Goal: Information Seeking & Learning: Check status

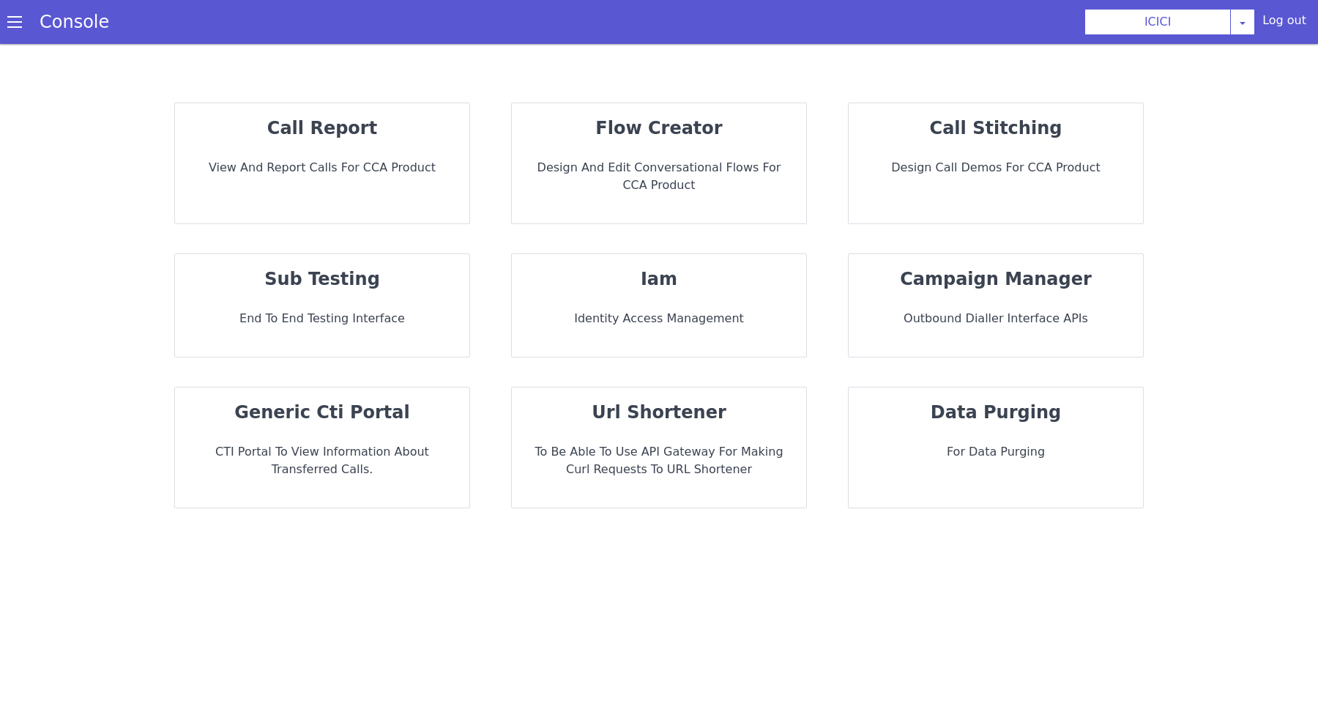
click at [343, 140] on p "call report" at bounding box center [322, 128] width 271 height 26
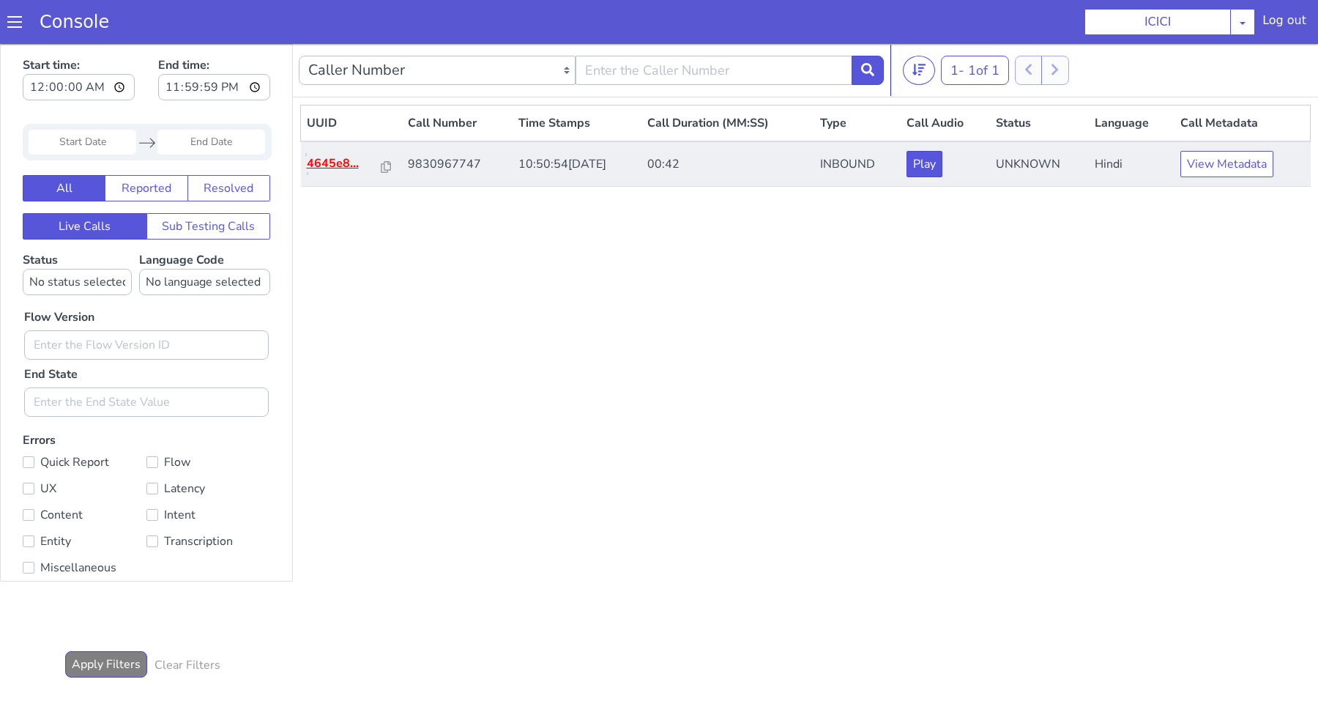
click at [333, 160] on p "4645e8..." at bounding box center [344, 163] width 75 height 18
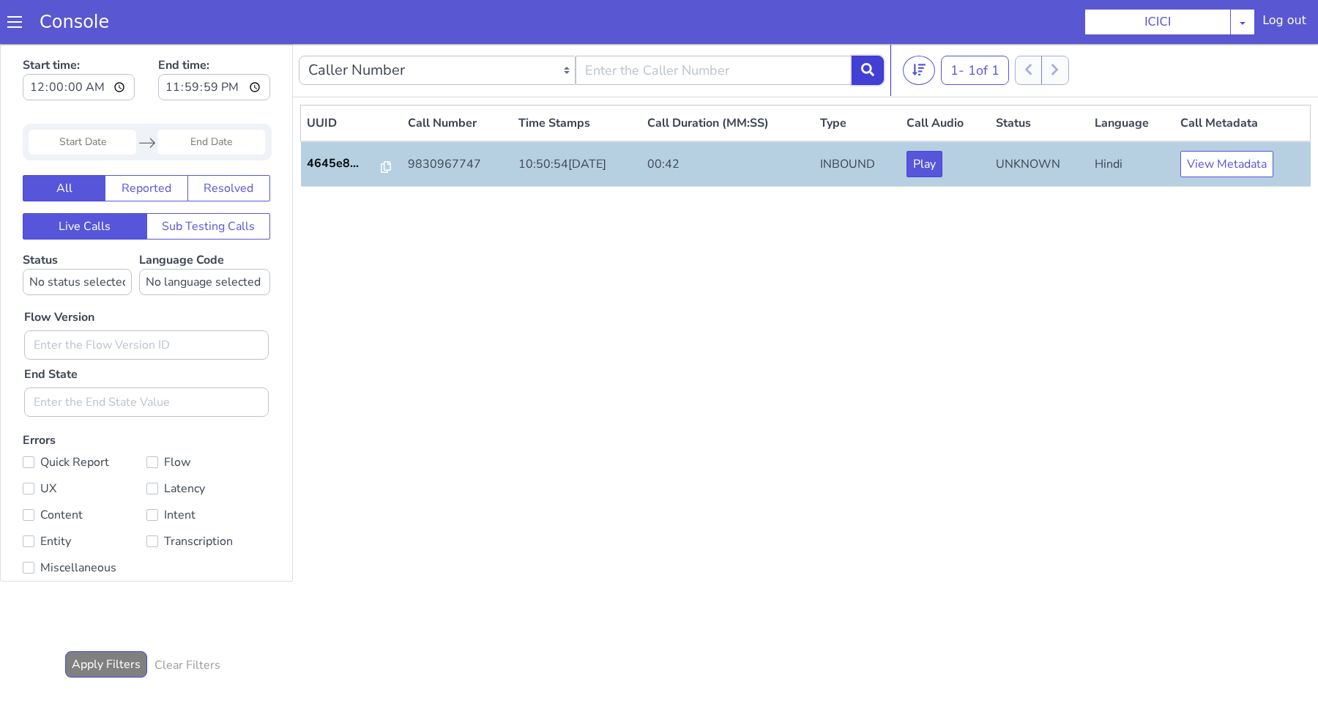
click at [879, 70] on button at bounding box center [868, 70] width 32 height 29
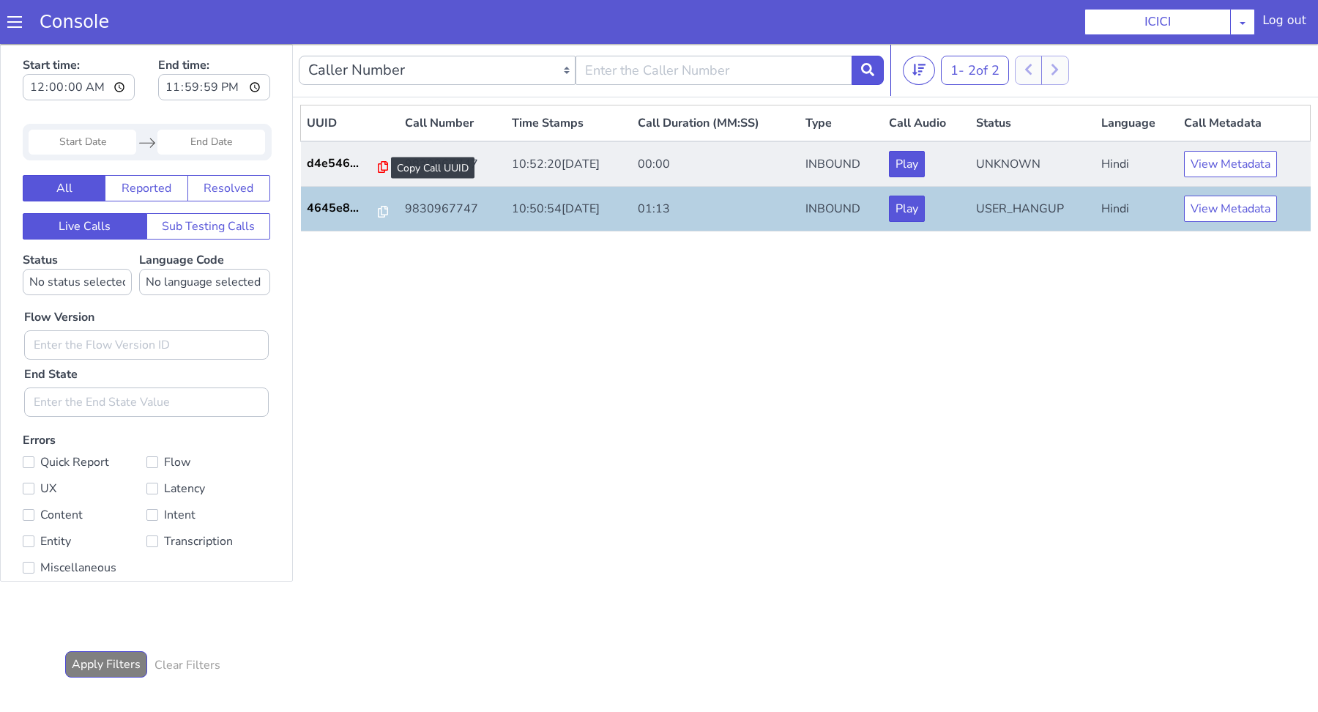
click at [378, 166] on icon at bounding box center [383, 167] width 10 height 12
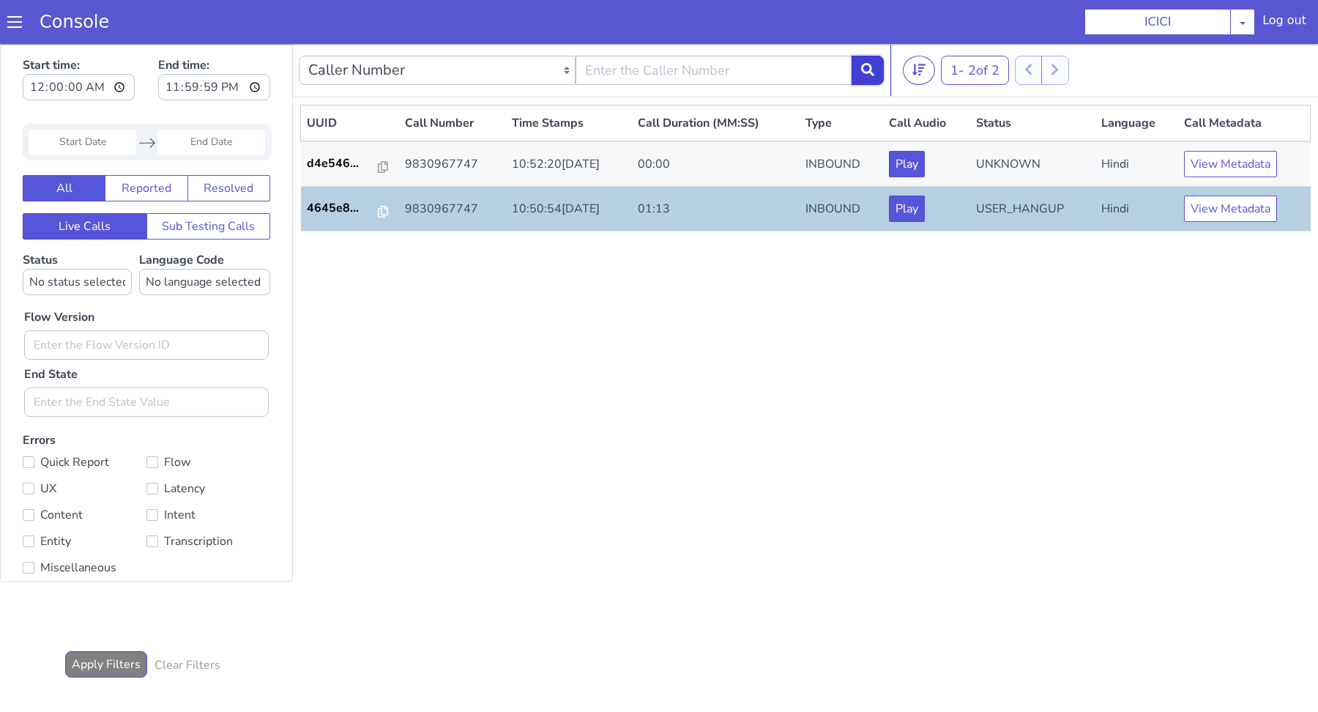
click at [865, 72] on icon at bounding box center [867, 69] width 13 height 13
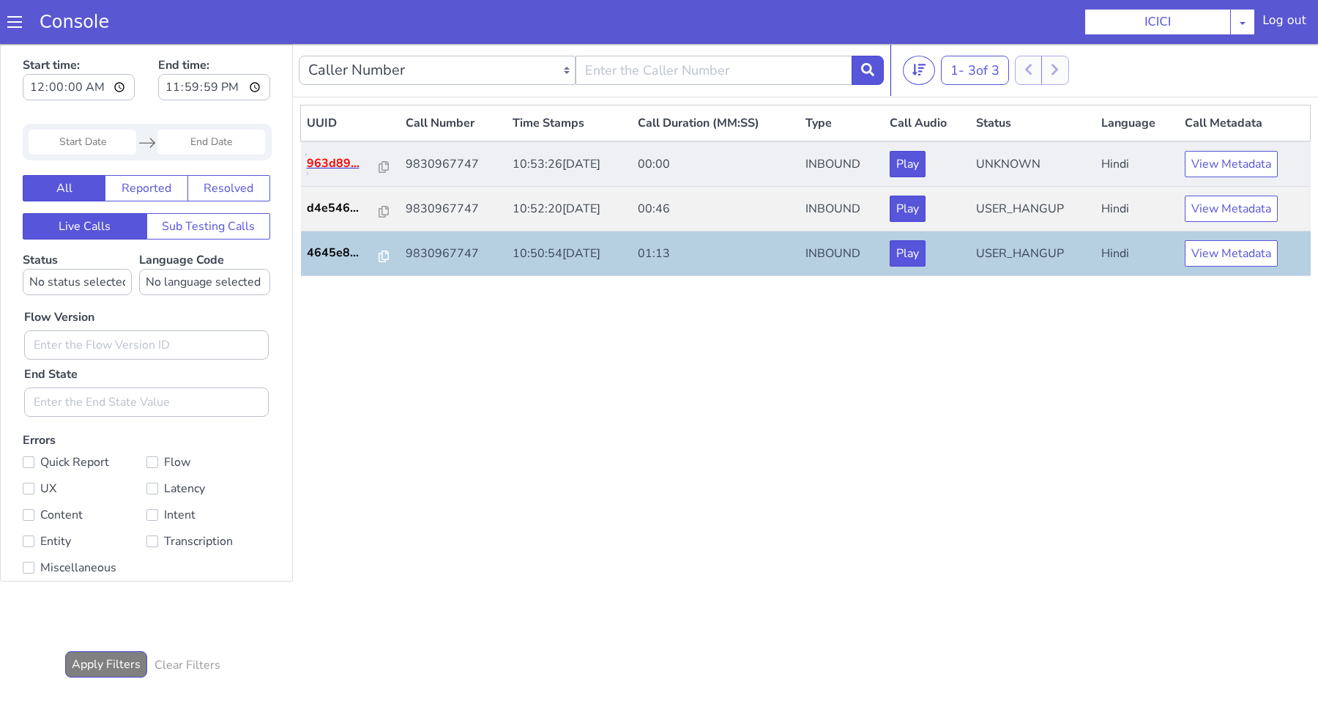
click at [328, 160] on p "963d89..." at bounding box center [343, 163] width 73 height 18
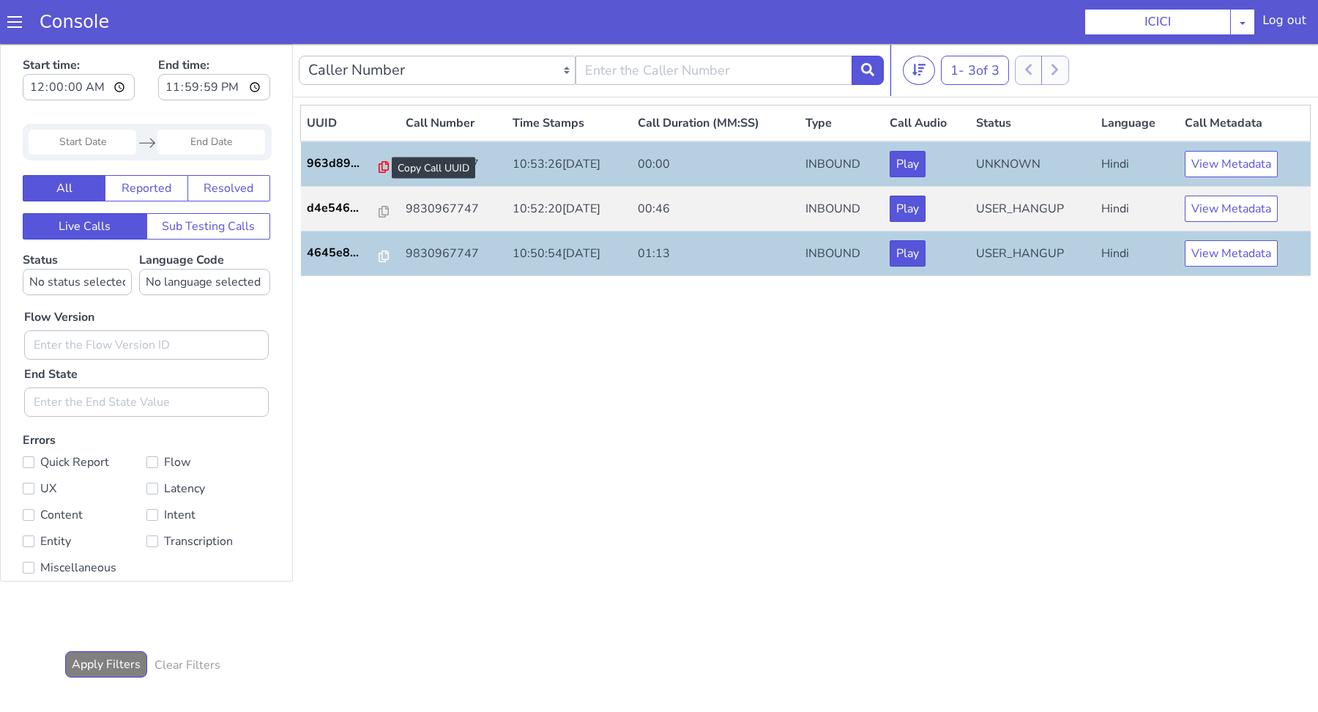
click at [379, 163] on icon at bounding box center [384, 167] width 10 height 12
click at [865, 72] on icon at bounding box center [867, 69] width 13 height 13
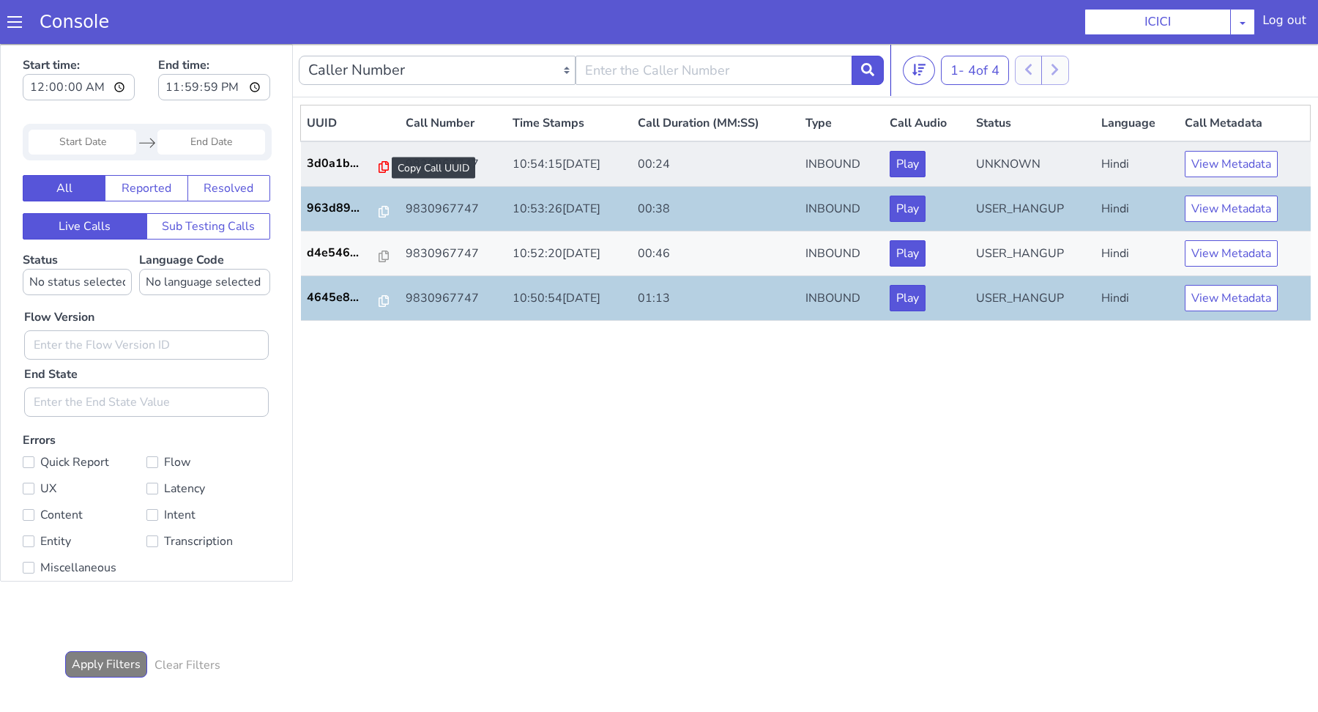
click at [379, 165] on icon at bounding box center [384, 167] width 10 height 12
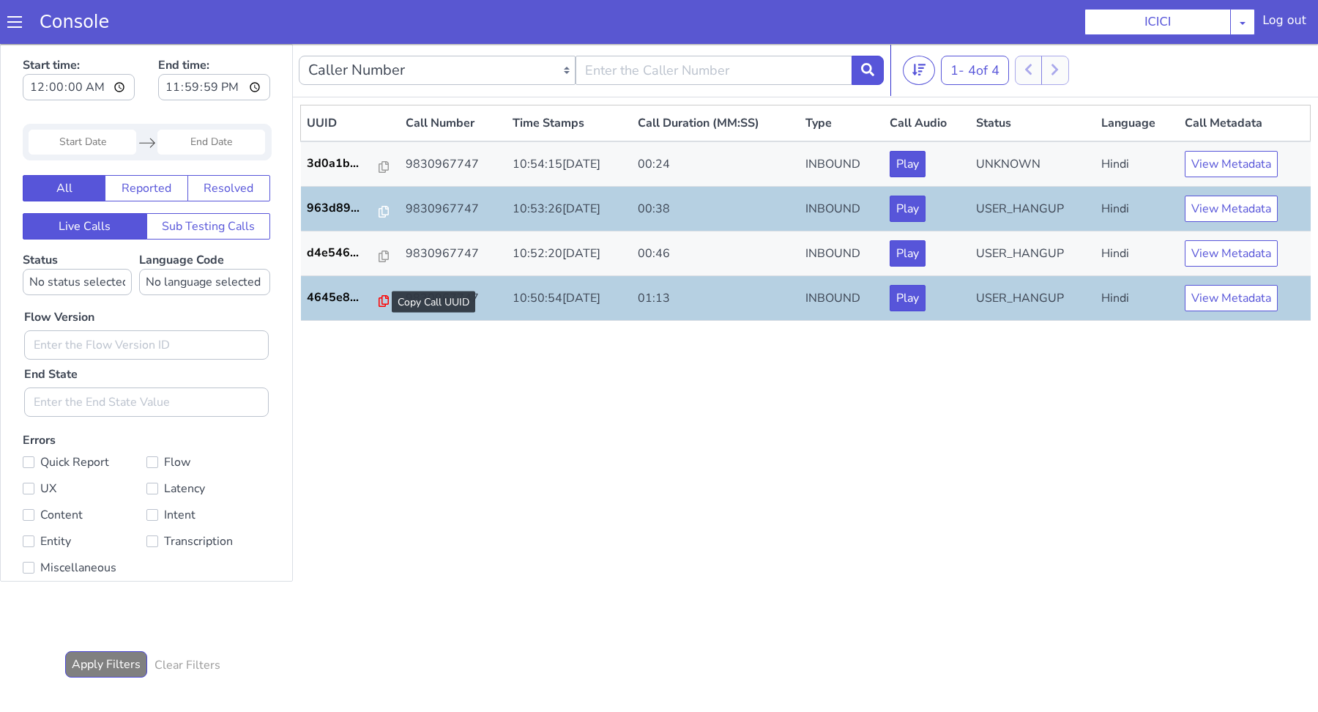
click at [379, 304] on icon at bounding box center [384, 301] width 10 height 12
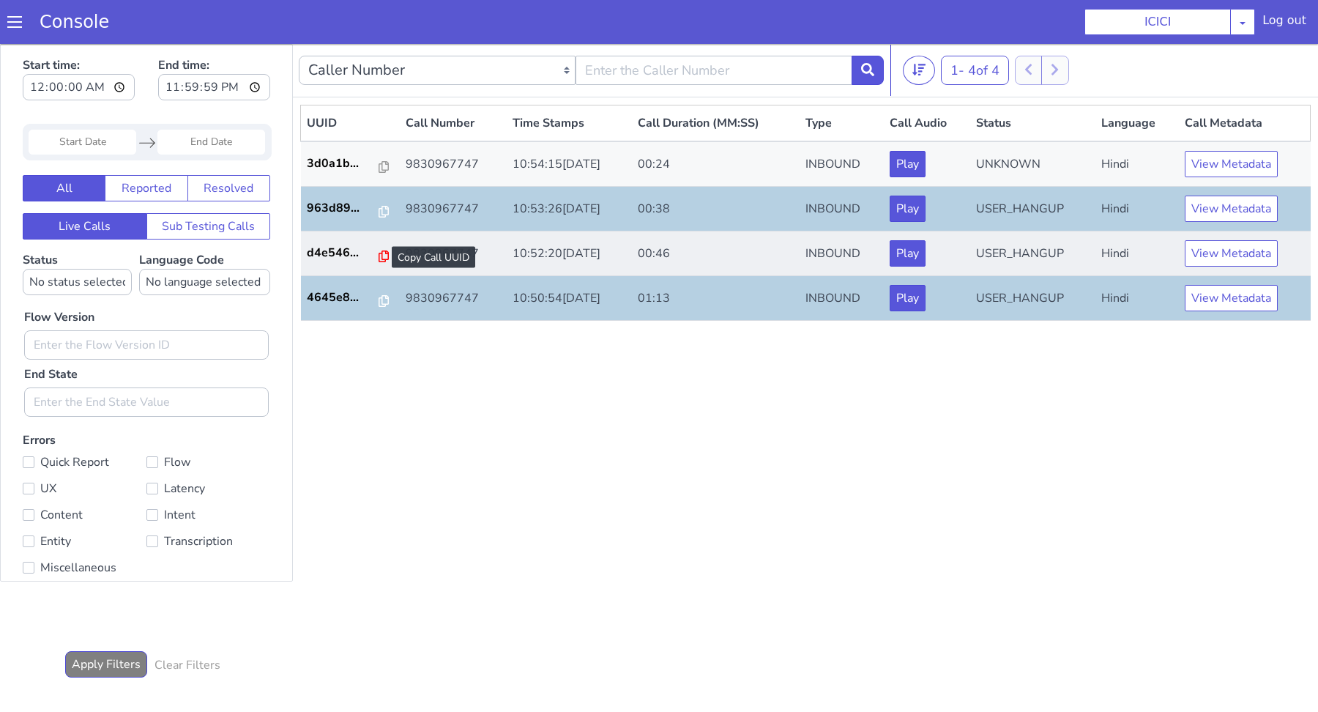
click at [379, 258] on icon at bounding box center [384, 256] width 10 height 12
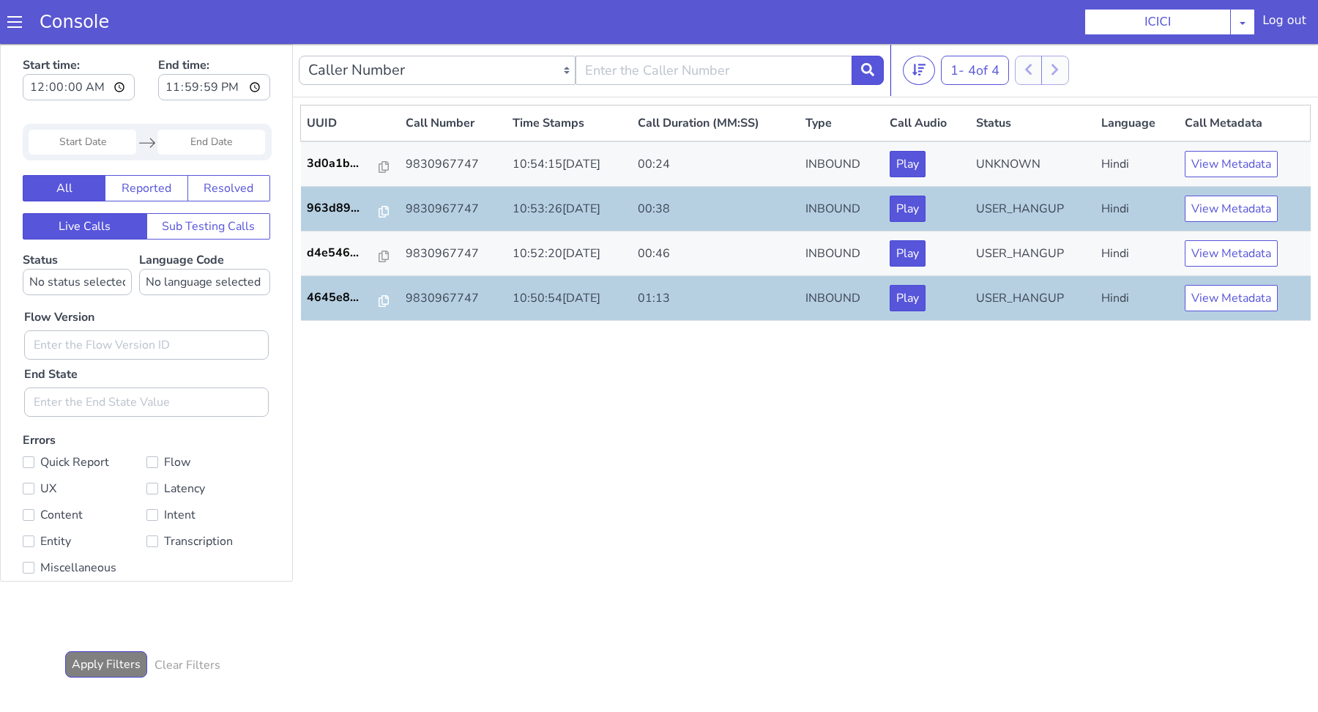
click at [375, 220] on td "963d89..." at bounding box center [351, 209] width 100 height 45
click at [379, 213] on icon at bounding box center [384, 212] width 10 height 12
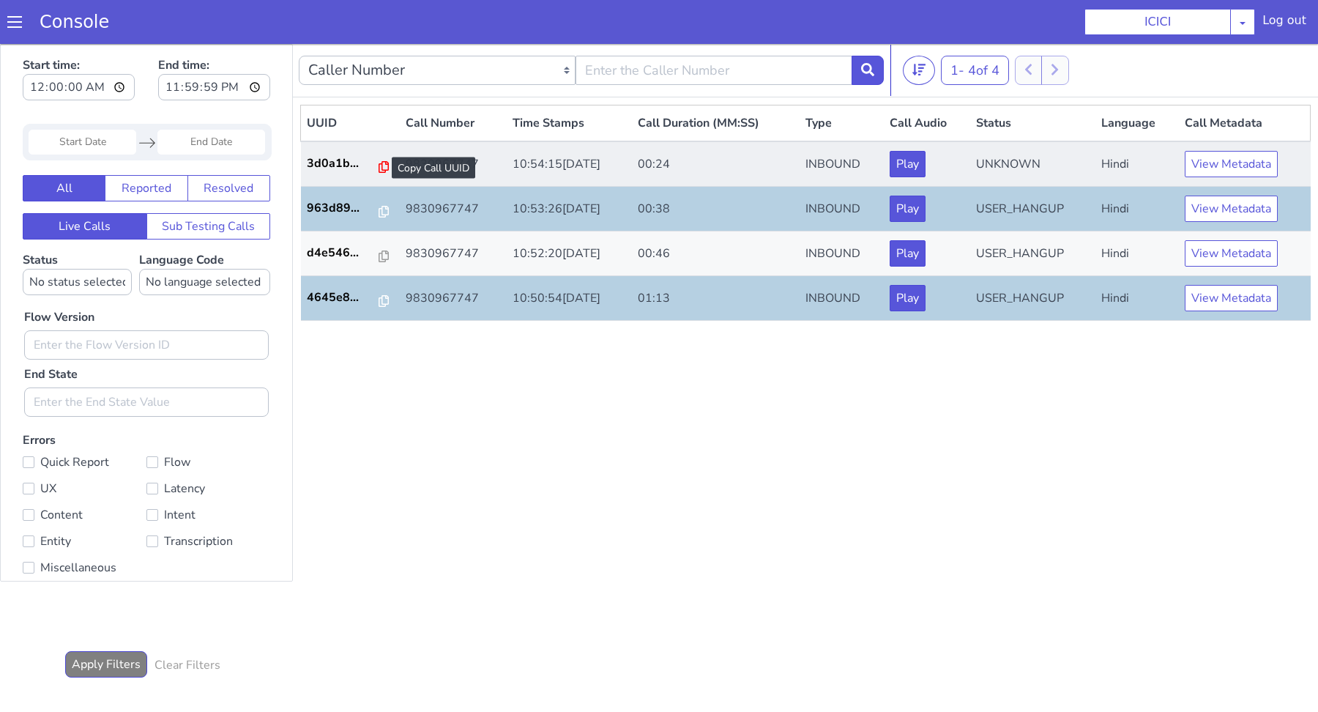
click at [379, 167] on icon at bounding box center [384, 167] width 10 height 12
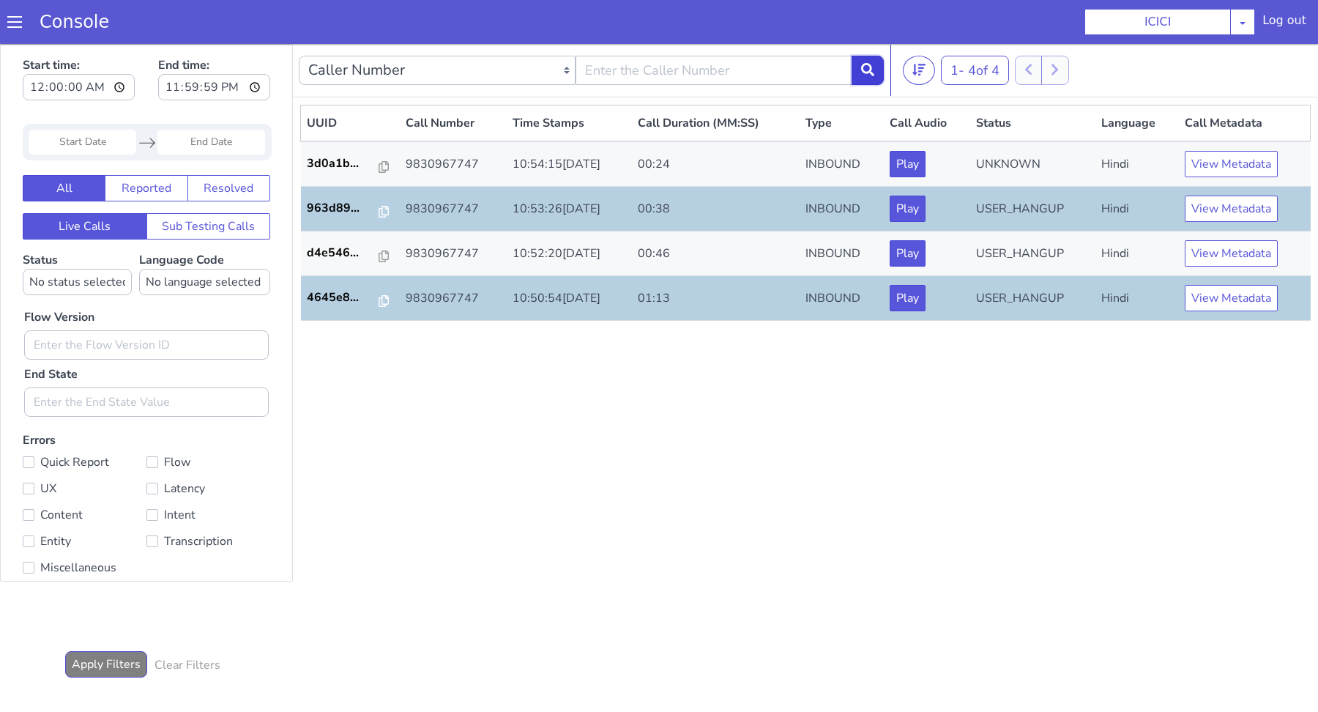
click at [863, 67] on icon at bounding box center [867, 69] width 13 height 13
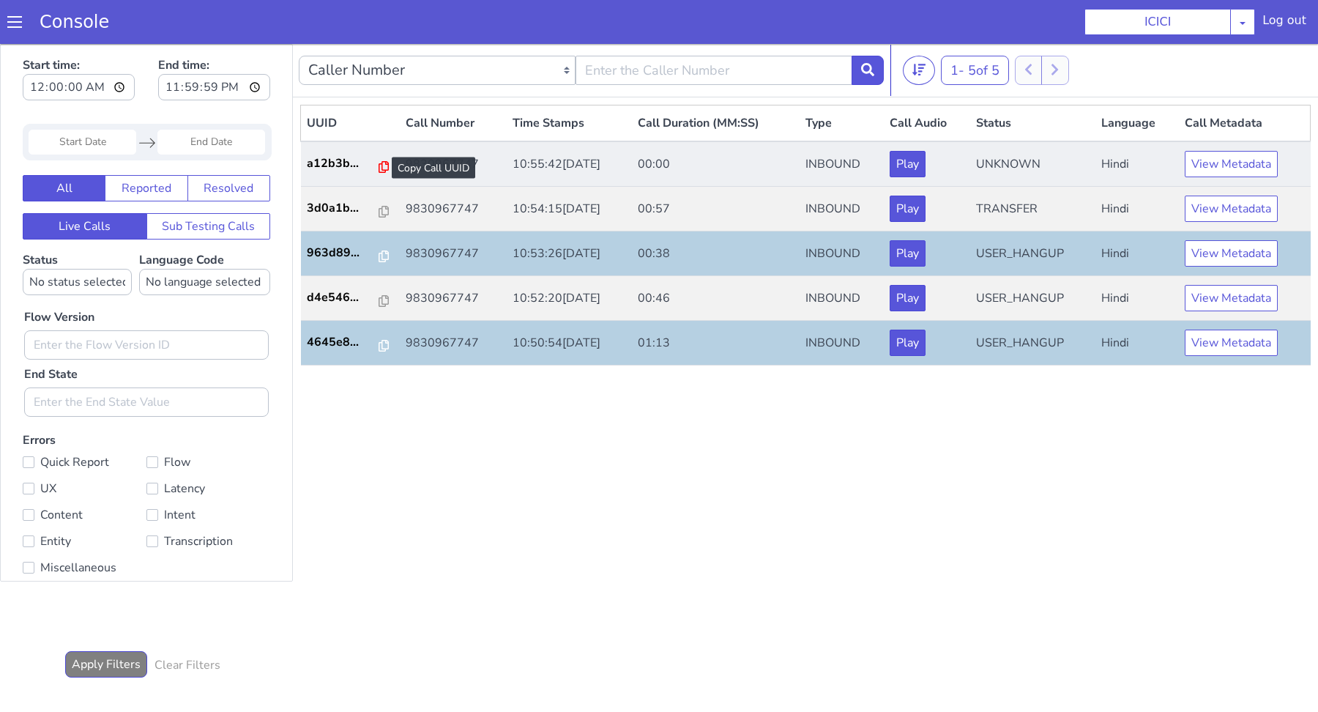
click at [379, 164] on icon at bounding box center [384, 167] width 10 height 12
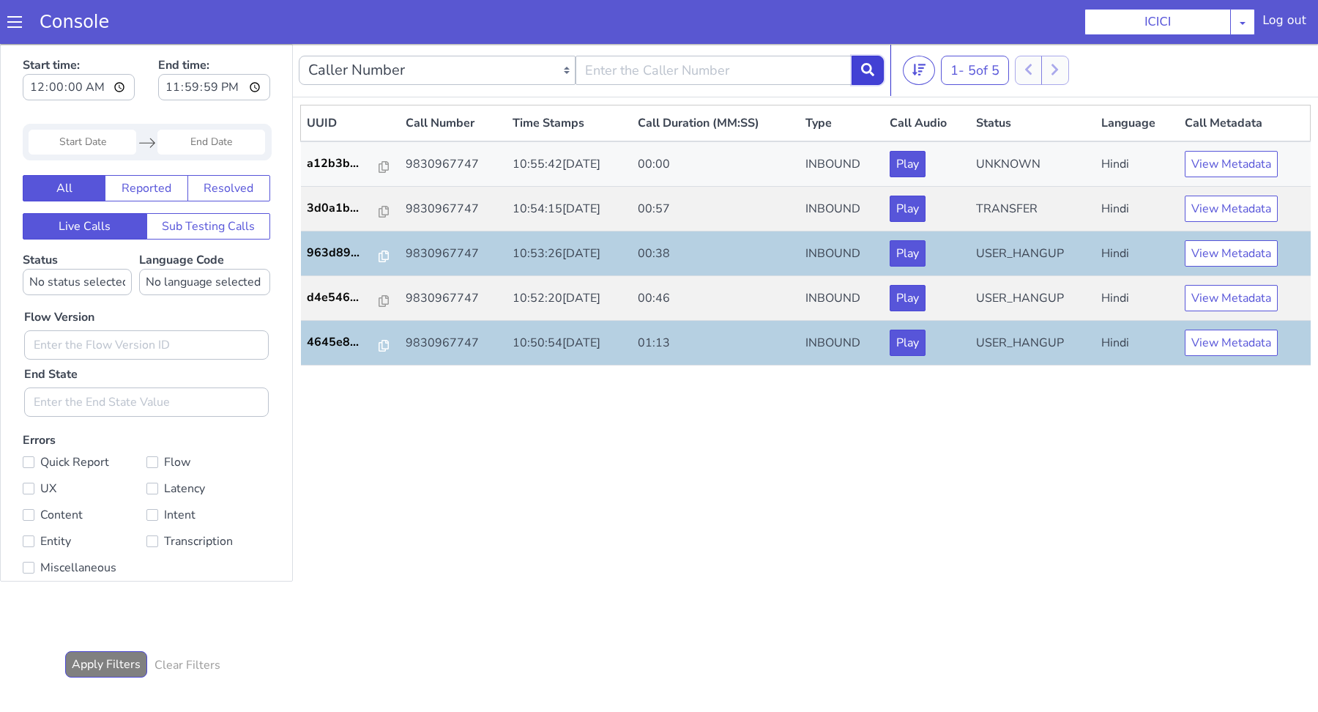
click at [878, 73] on button at bounding box center [868, 70] width 32 height 29
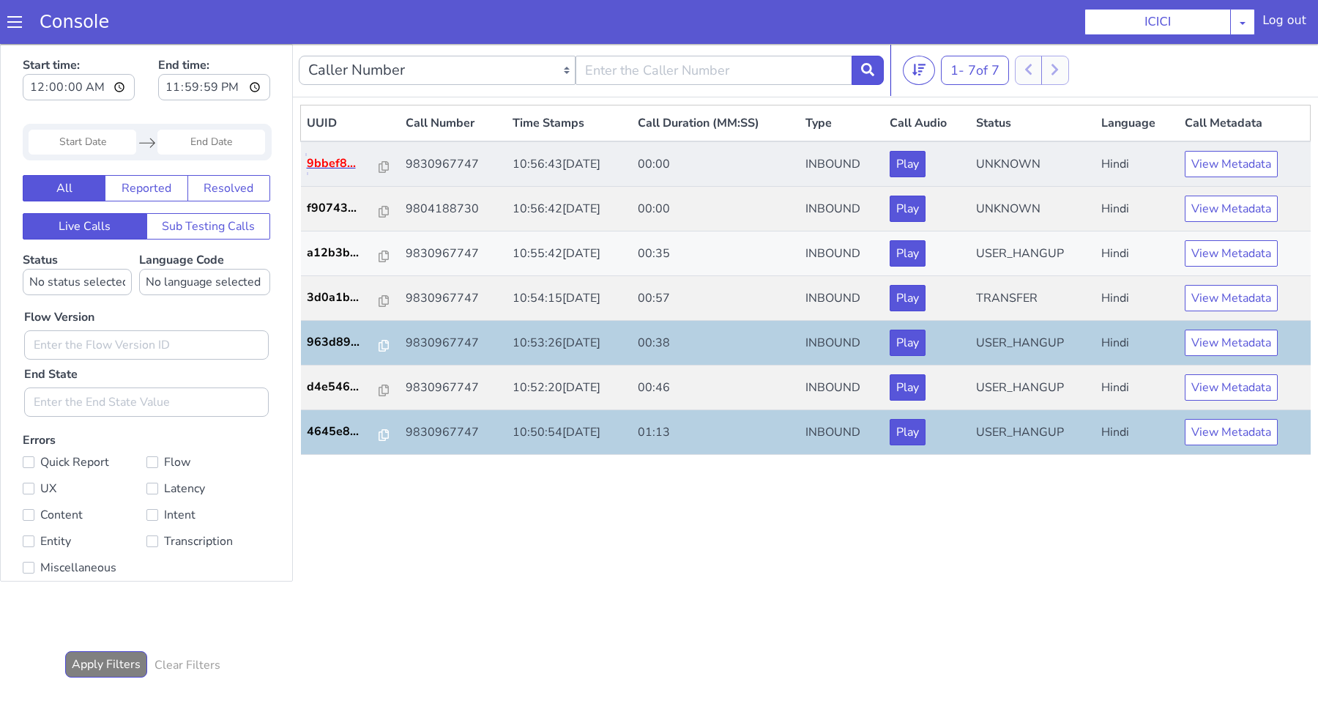
click at [329, 160] on p "9bbef8..." at bounding box center [343, 163] width 73 height 18
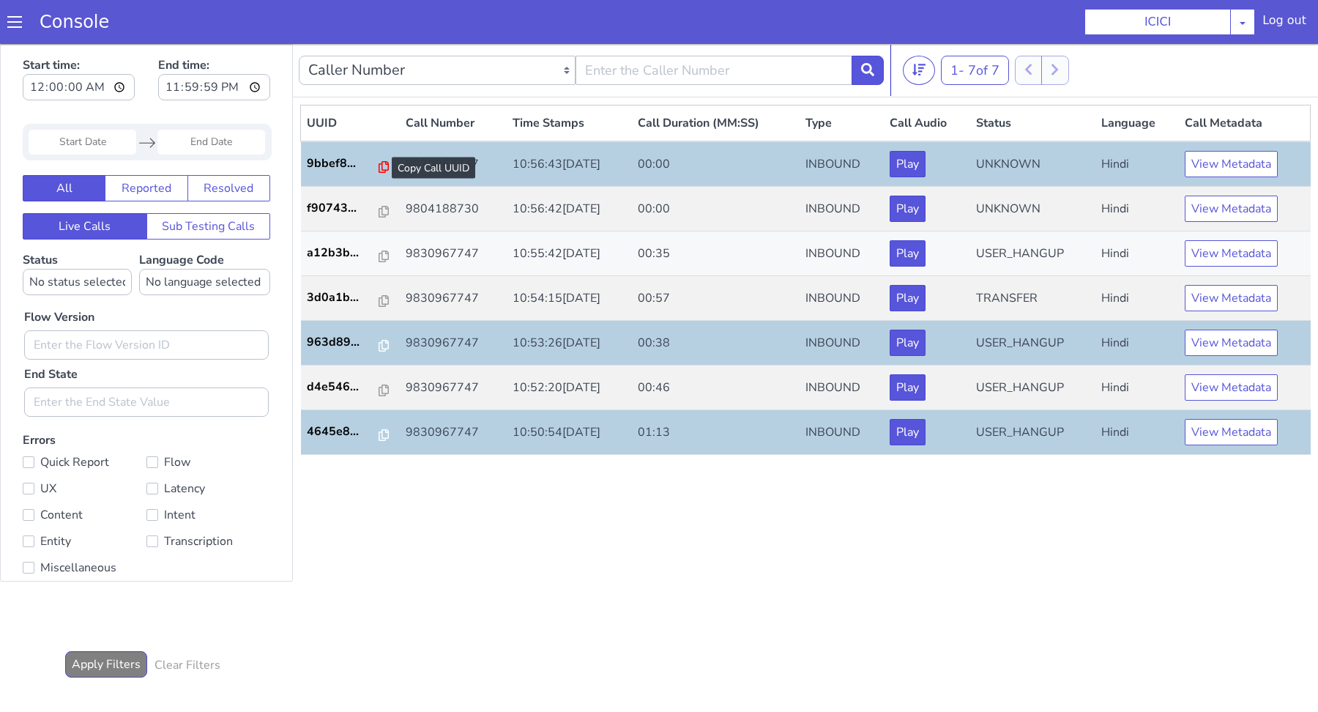
click at [379, 164] on icon at bounding box center [384, 167] width 10 height 12
click at [871, 73] on icon at bounding box center [867, 69] width 13 height 13
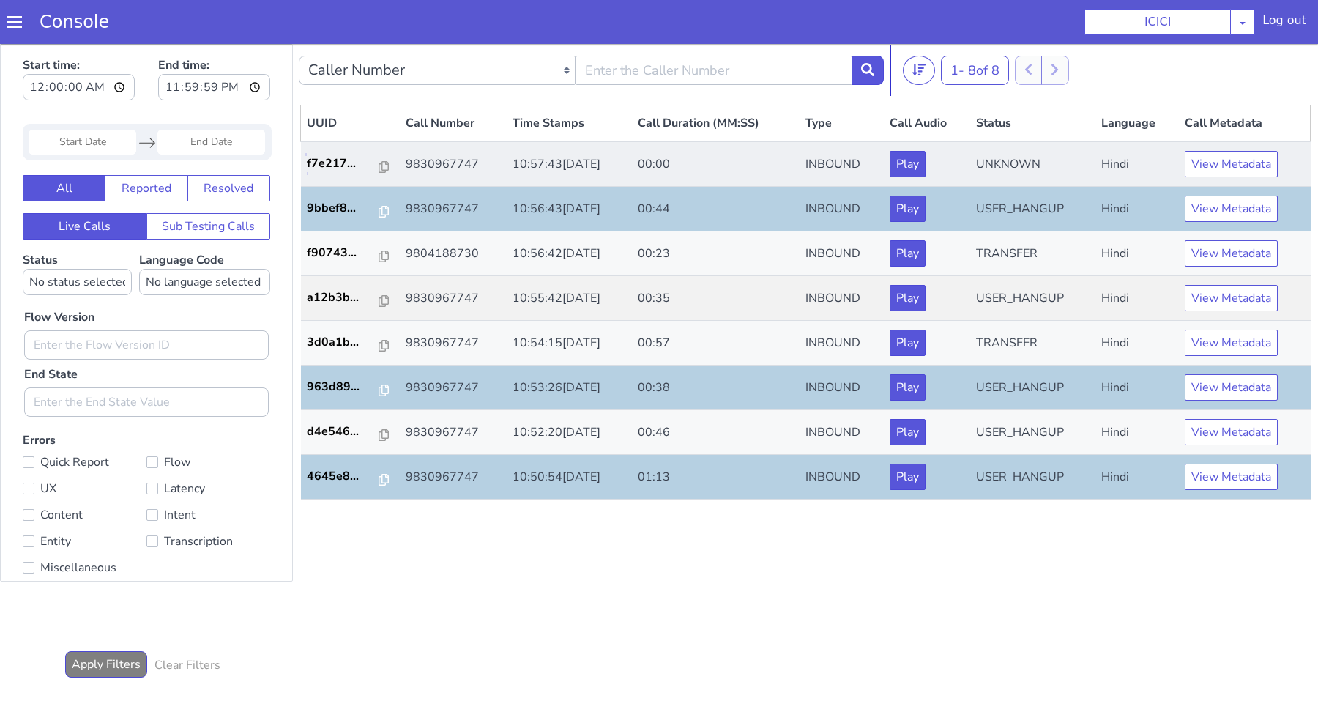
click at [382, 169] on link "f7e217..." at bounding box center [351, 163] width 88 height 18
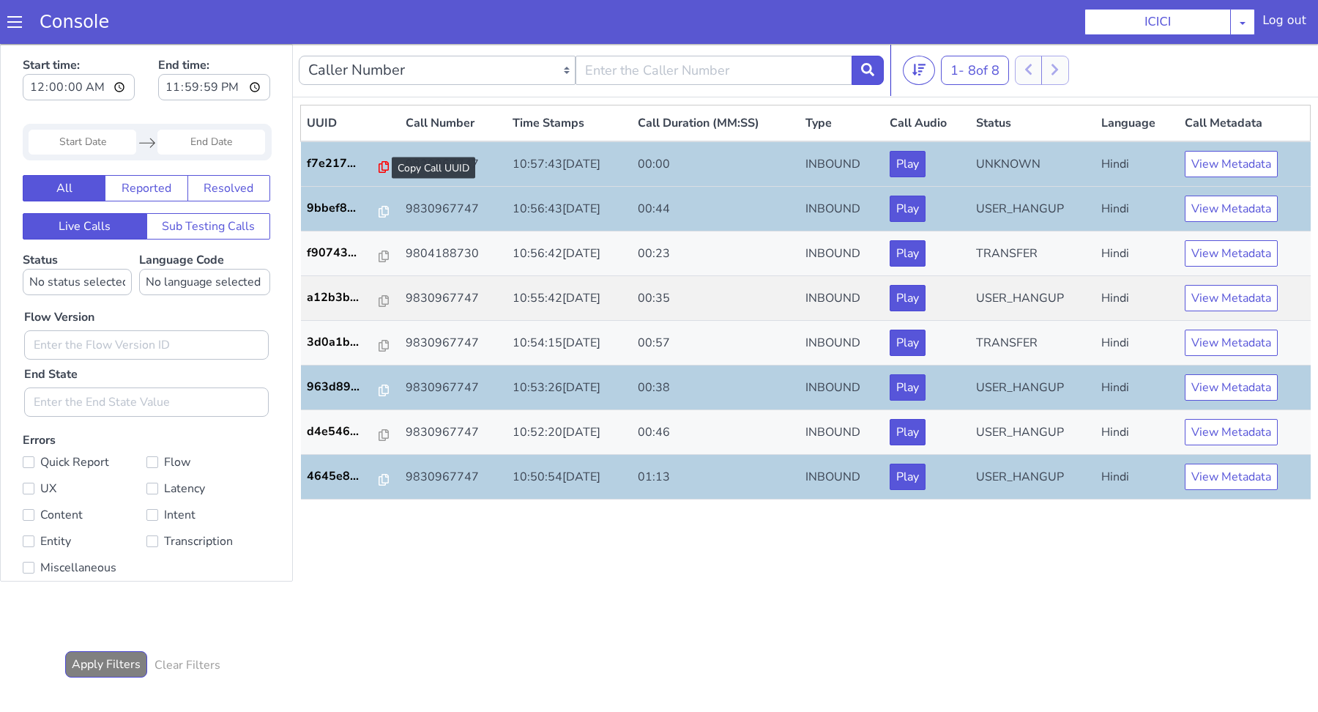
click at [379, 166] on icon at bounding box center [384, 167] width 10 height 12
click at [876, 84] on button at bounding box center [868, 70] width 32 height 29
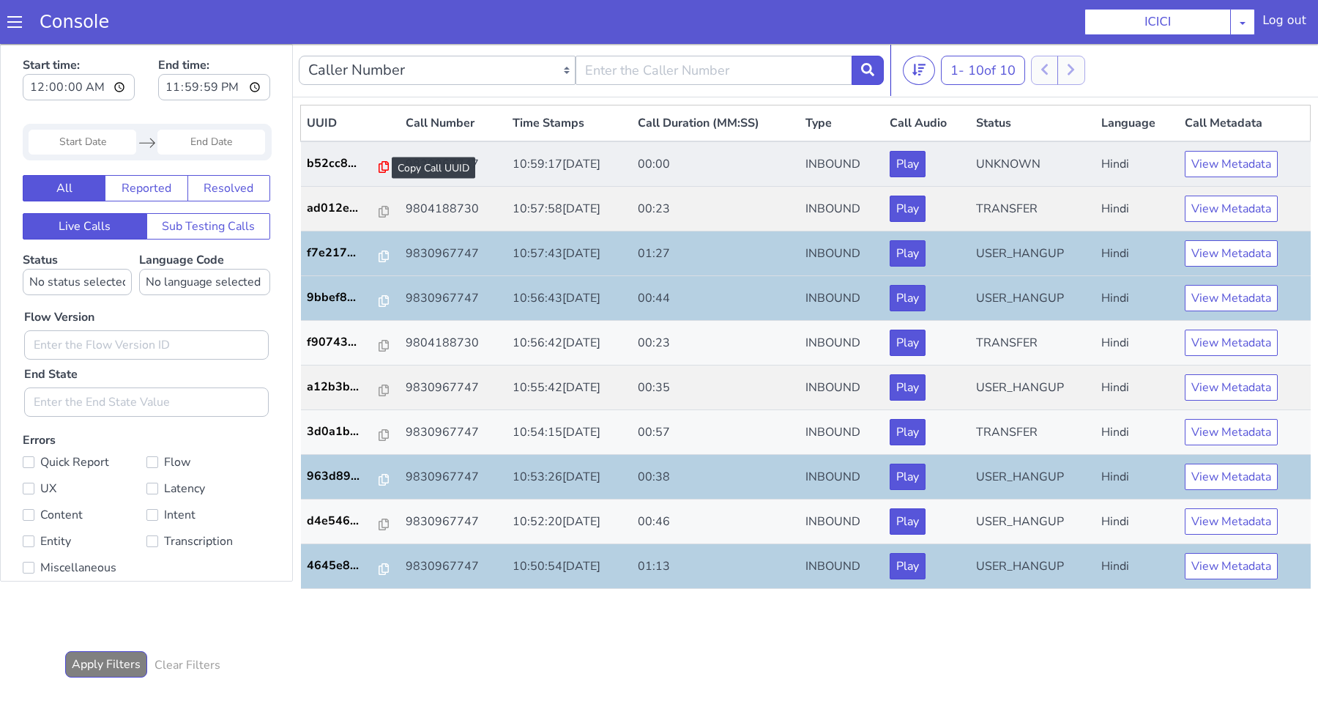
click at [379, 169] on icon at bounding box center [384, 167] width 10 height 12
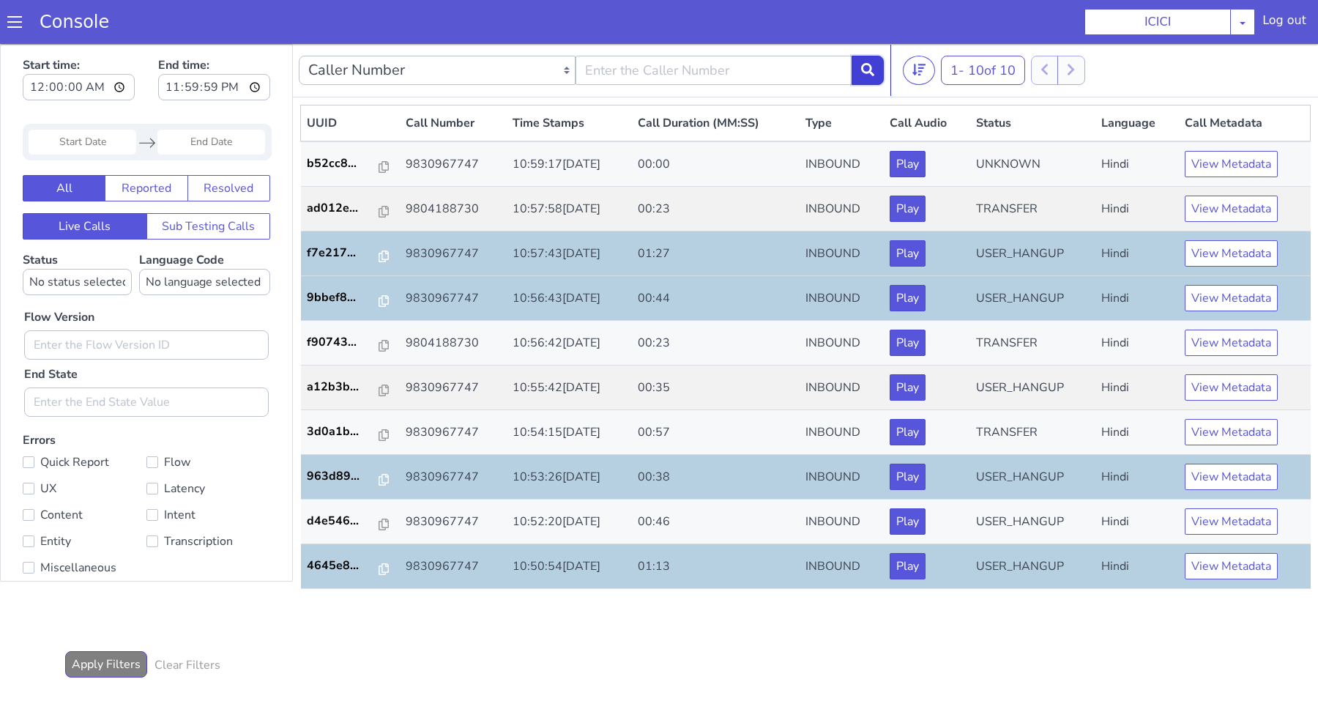
click at [871, 64] on icon at bounding box center [867, 69] width 13 height 13
click at [334, 209] on p "ad012e..." at bounding box center [343, 208] width 73 height 18
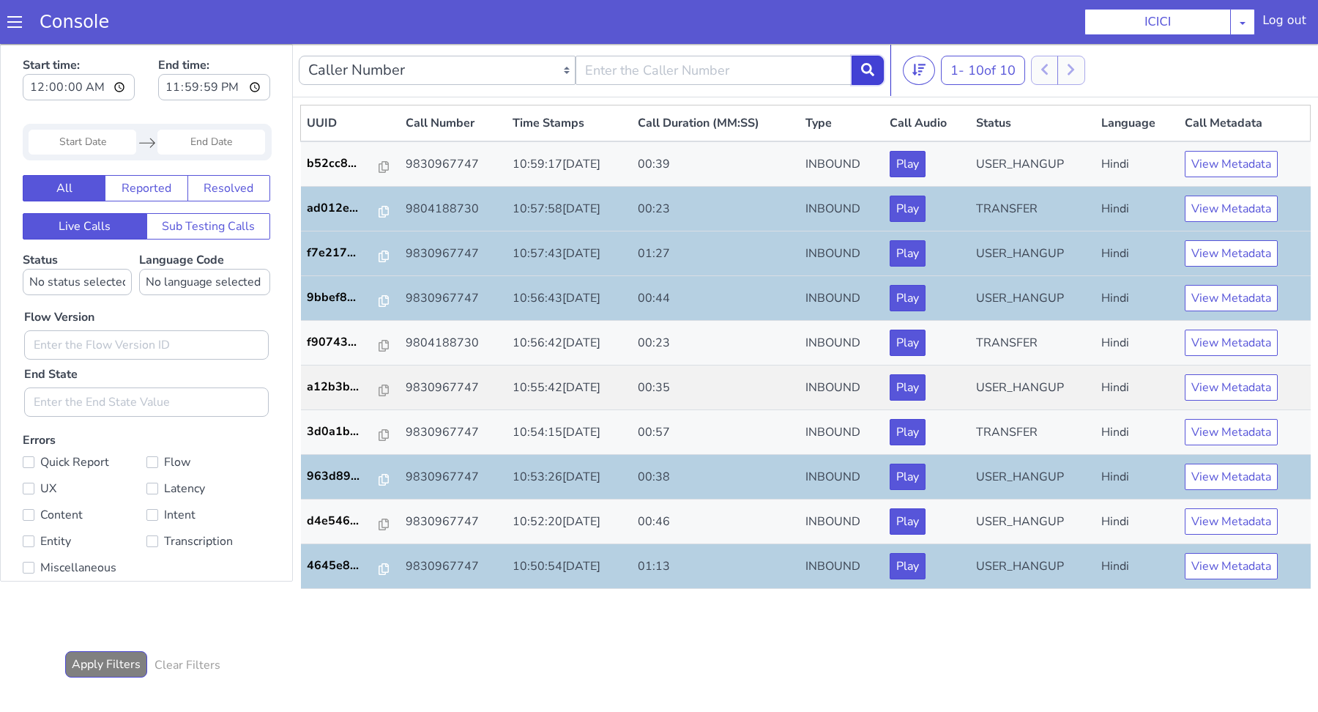
click at [871, 70] on icon at bounding box center [867, 69] width 13 height 13
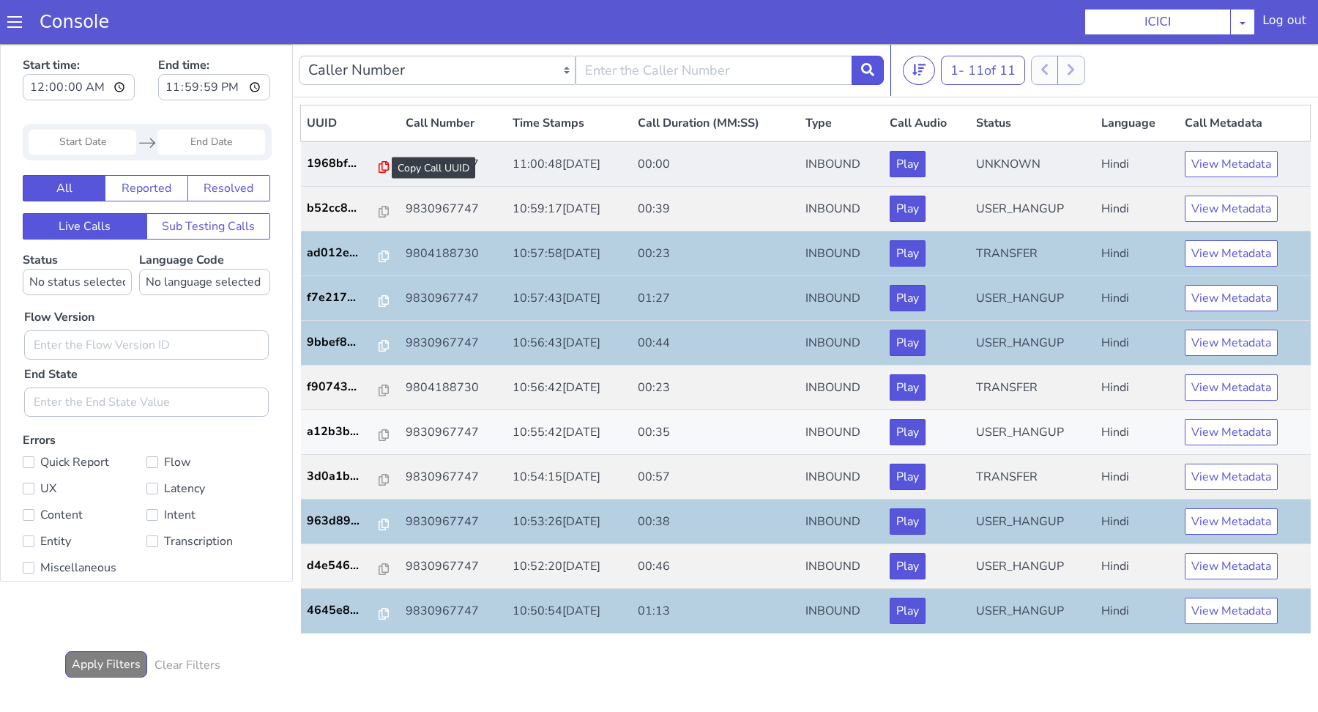
click at [380, 167] on icon at bounding box center [384, 167] width 10 height 12
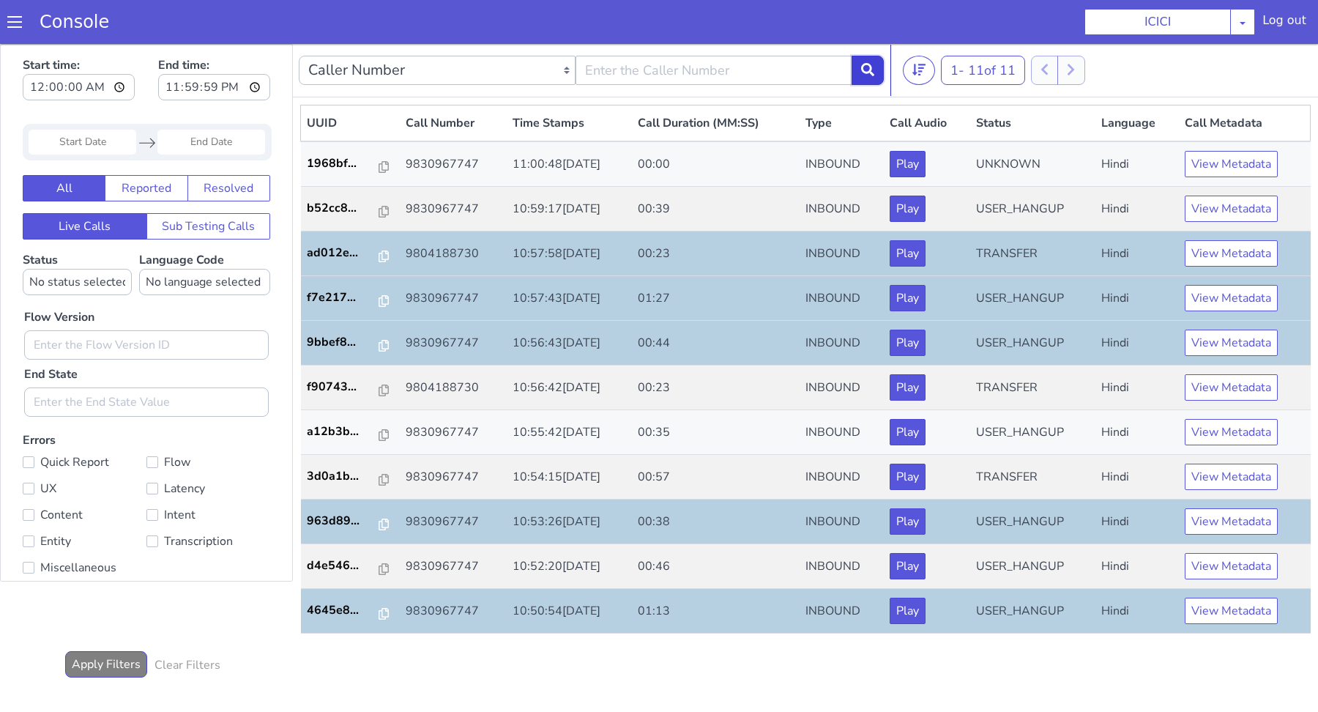
click at [874, 69] on button at bounding box center [868, 70] width 32 height 29
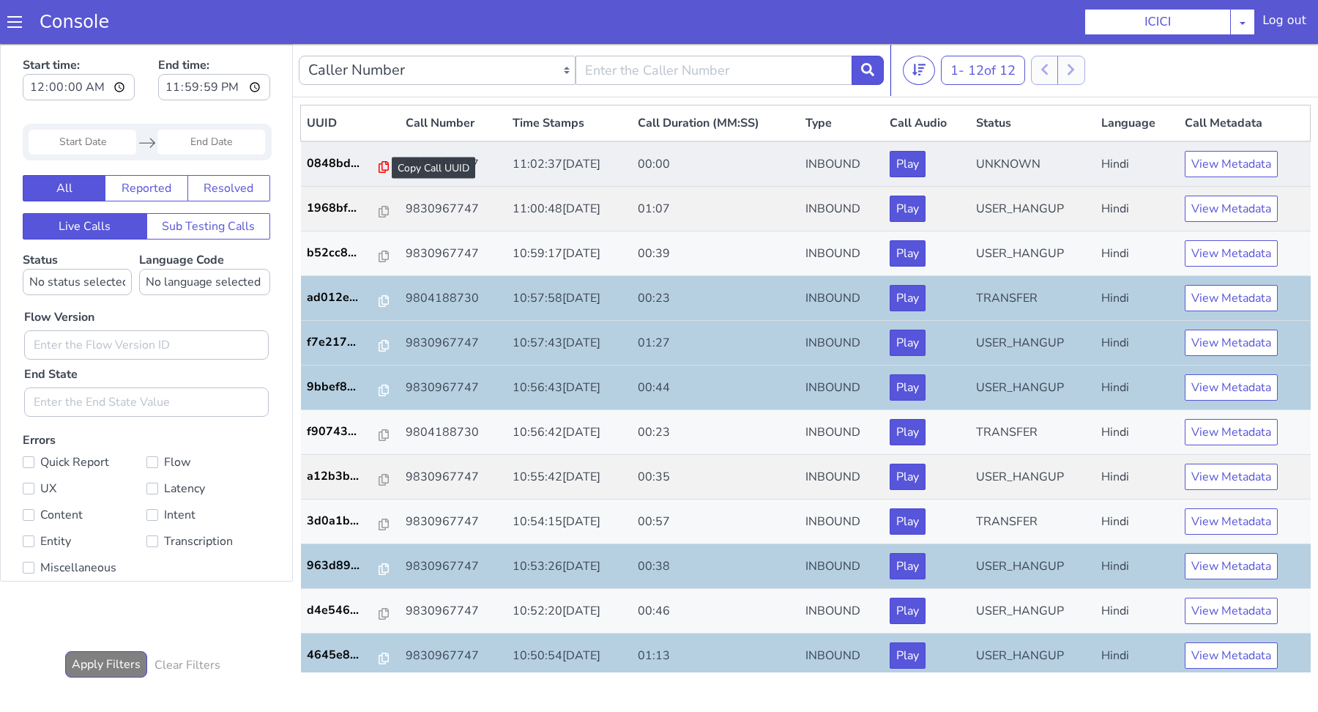
click at [379, 165] on icon at bounding box center [384, 167] width 10 height 12
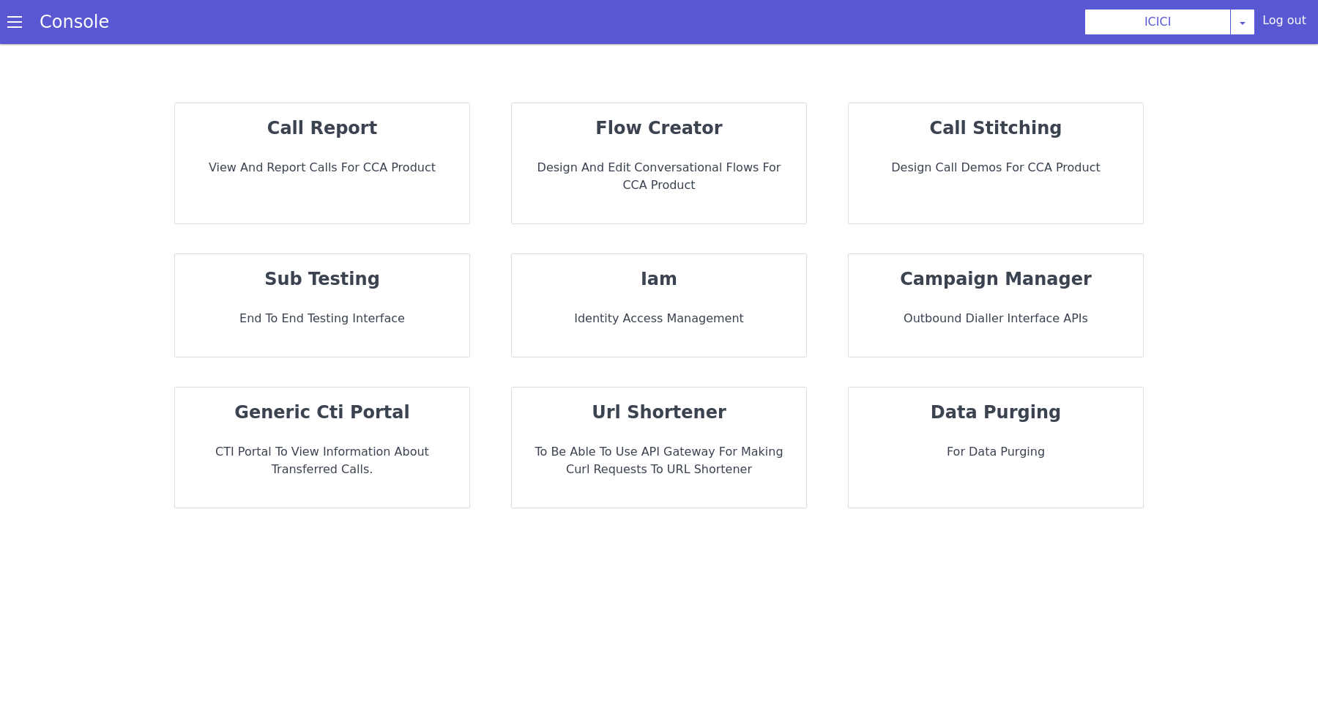
click at [330, 151] on div "call report View and report calls for CCA Product" at bounding box center [322, 163] width 294 height 120
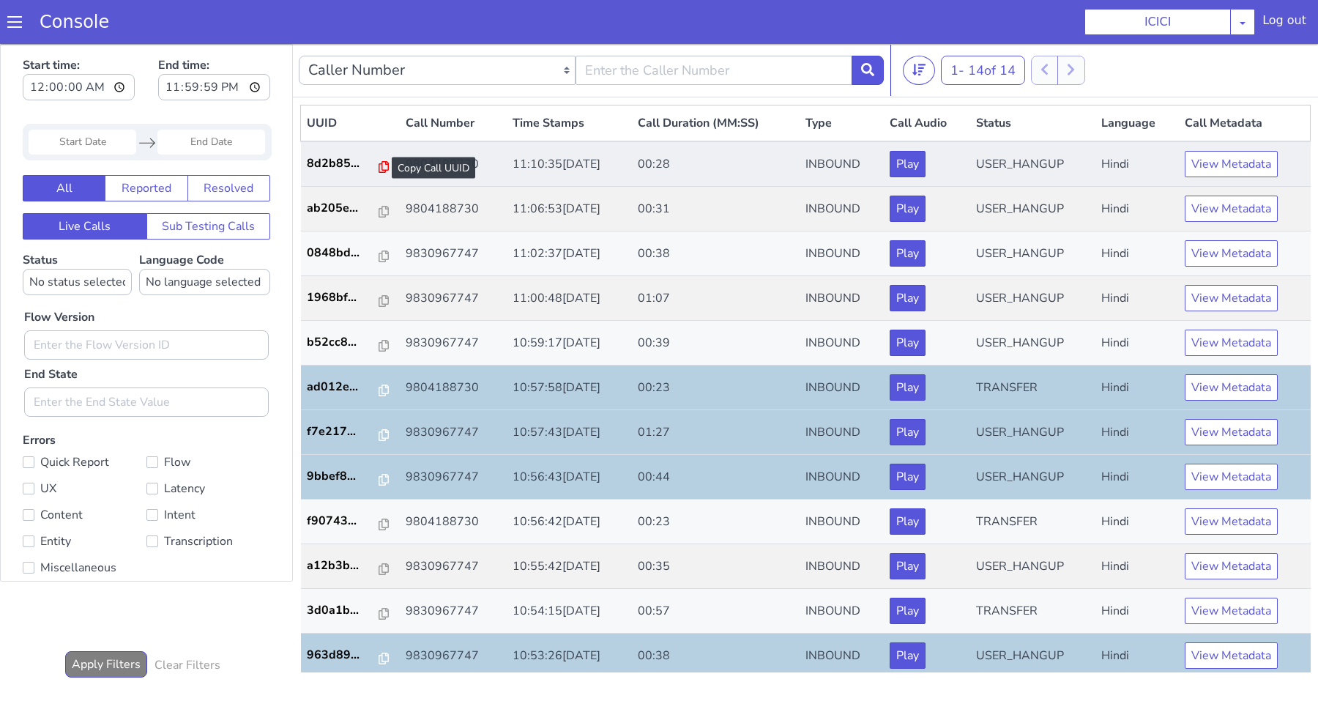
click at [379, 165] on icon at bounding box center [384, 167] width 10 height 12
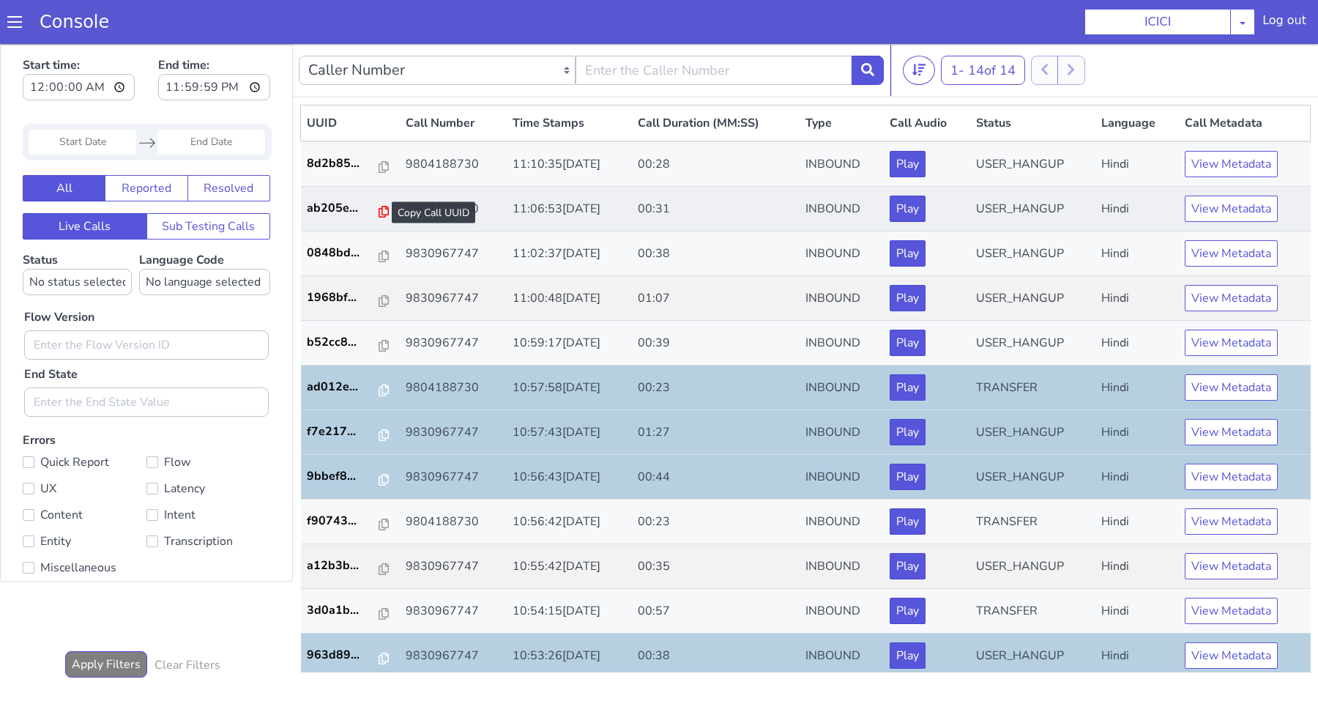
click at [379, 211] on icon at bounding box center [384, 212] width 10 height 12
